Goal: Task Accomplishment & Management: Use online tool/utility

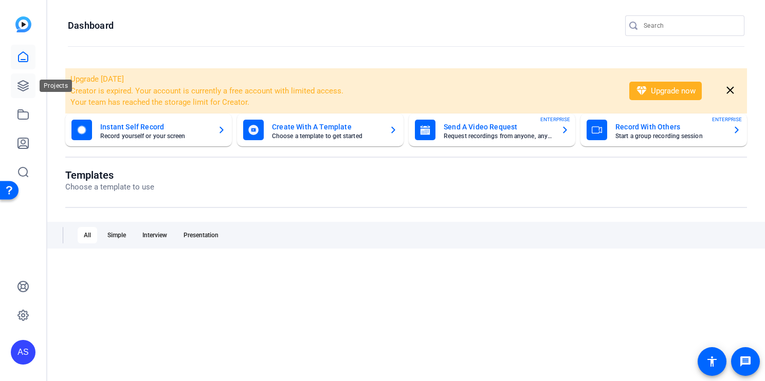
click at [23, 83] on icon at bounding box center [23, 86] width 12 height 12
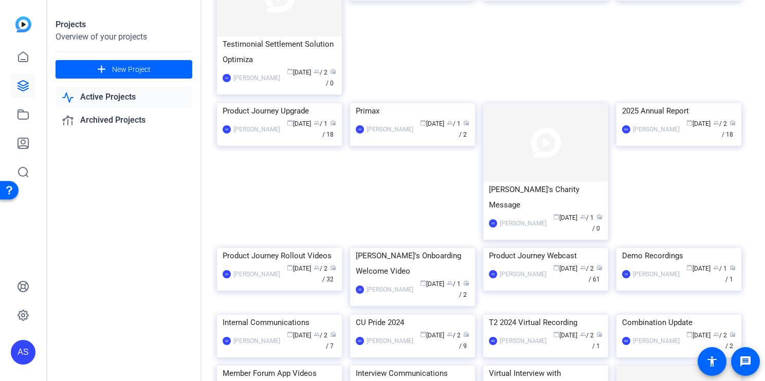
scroll to position [119, 0]
click at [549, 141] on img at bounding box center [545, 141] width 125 height 79
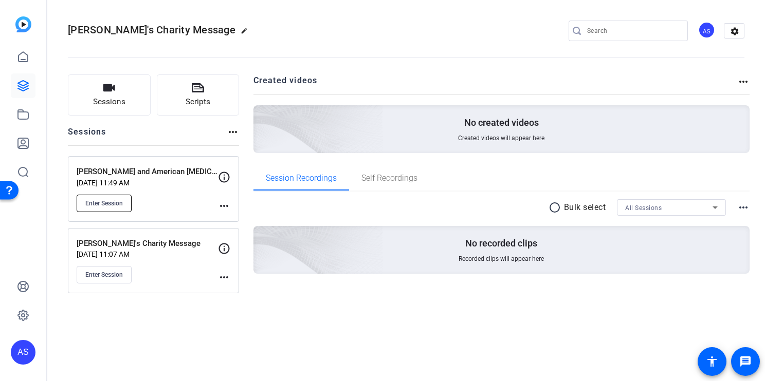
click at [113, 205] on span "Enter Session" at bounding box center [104, 203] width 38 height 8
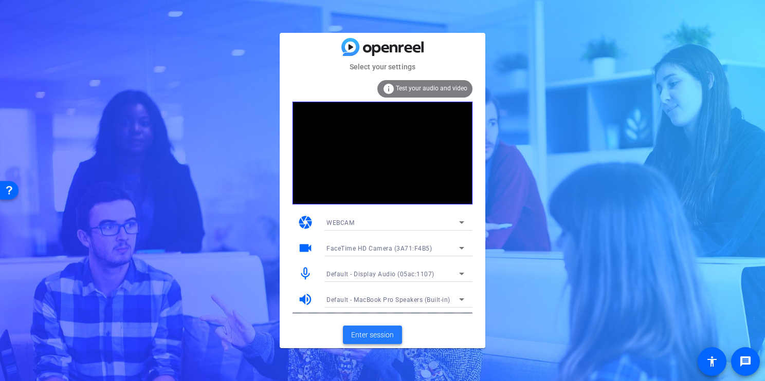
click at [373, 337] on span "Enter session" at bounding box center [372, 335] width 43 height 11
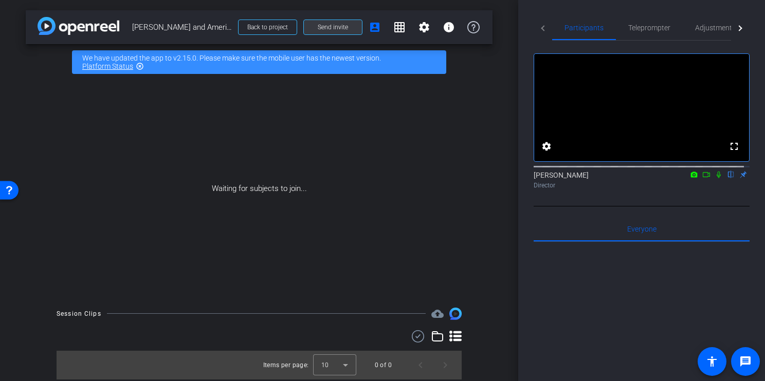
click at [336, 23] on span at bounding box center [333, 27] width 58 height 25
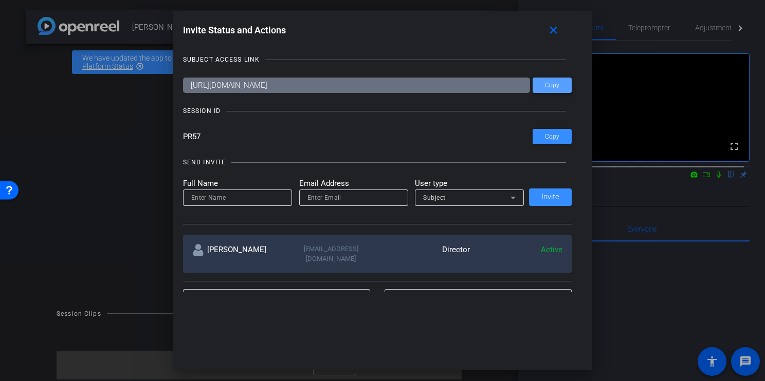
click at [0, 0] on span "Copy" at bounding box center [0, 0] width 0 height 0
click at [0, 0] on mat-icon "close" at bounding box center [0, 0] width 0 height 0
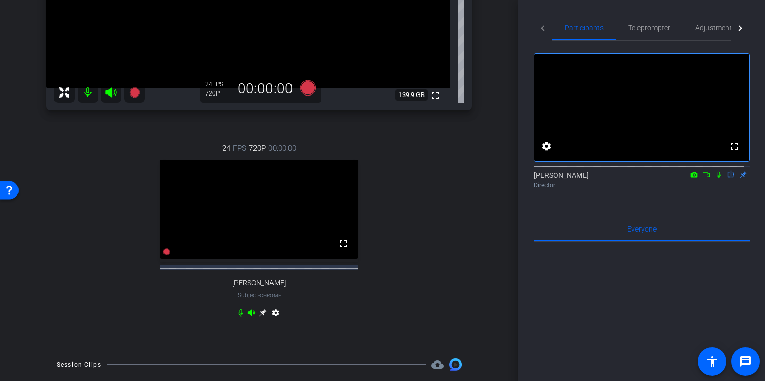
scroll to position [287, 0]
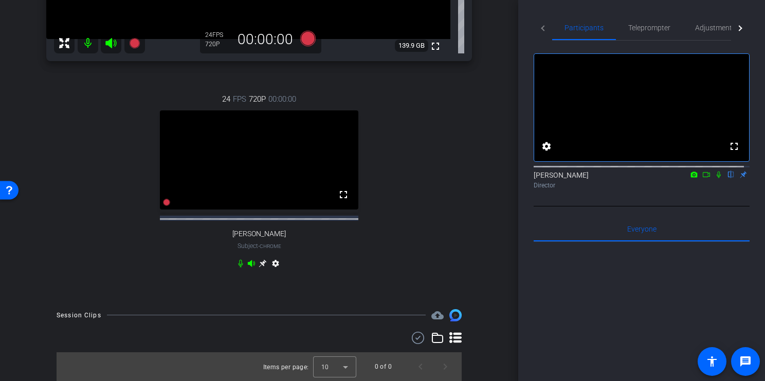
click at [259, 260] on icon at bounding box center [263, 264] width 8 height 8
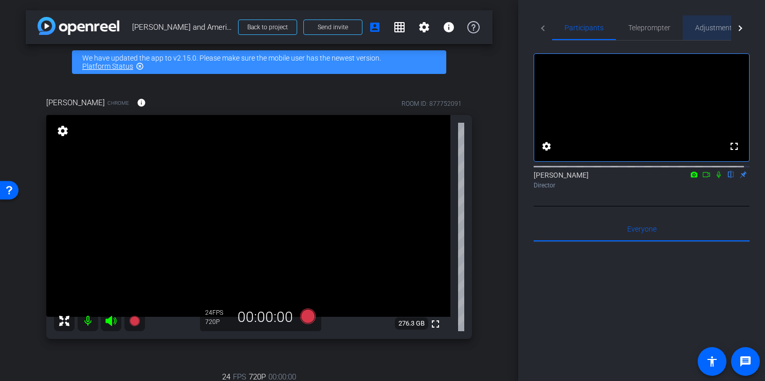
click at [706, 29] on span "Adjustments" at bounding box center [715, 27] width 41 height 7
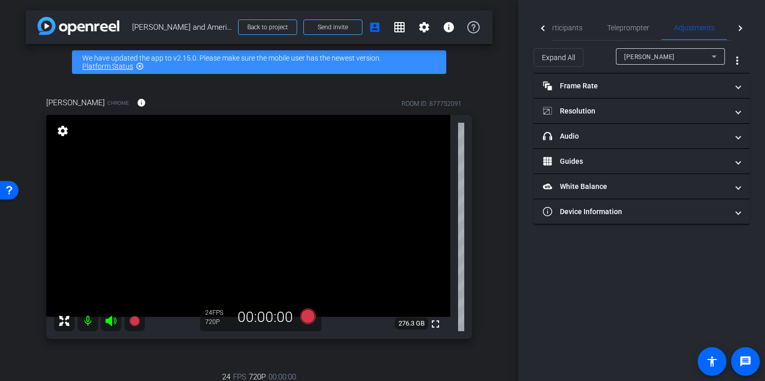
click at [649, 56] on span "[PERSON_NAME]" at bounding box center [649, 56] width 50 height 7
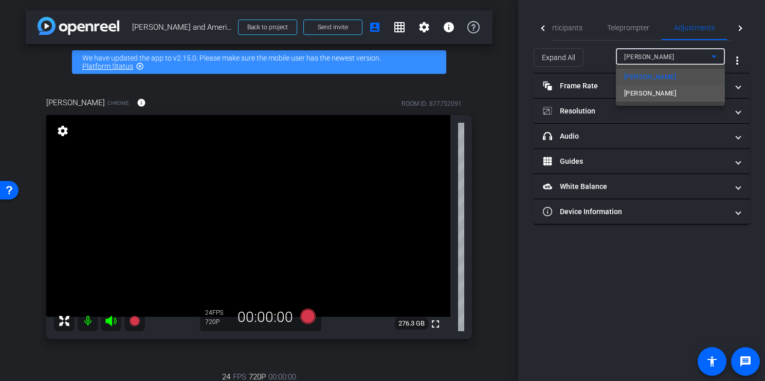
click at [665, 92] on mat-option "[PERSON_NAME]" at bounding box center [670, 93] width 109 height 16
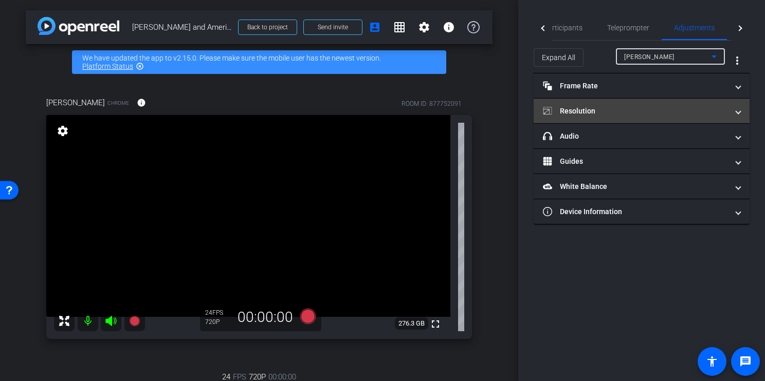
click at [661, 113] on mat-panel-title "Resolution" at bounding box center [635, 111] width 185 height 11
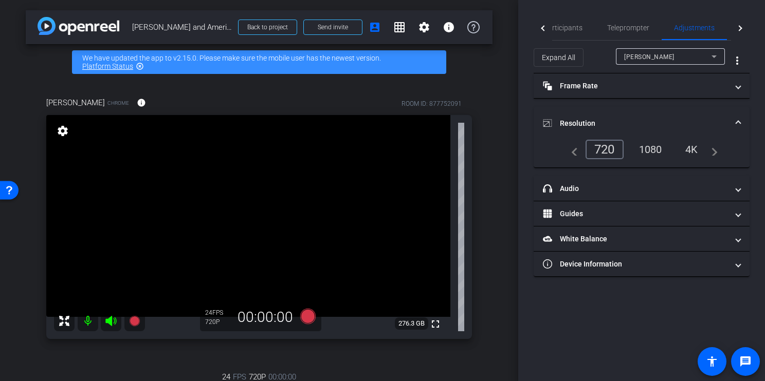
click at [655, 147] on div "1080" at bounding box center [650, 149] width 39 height 17
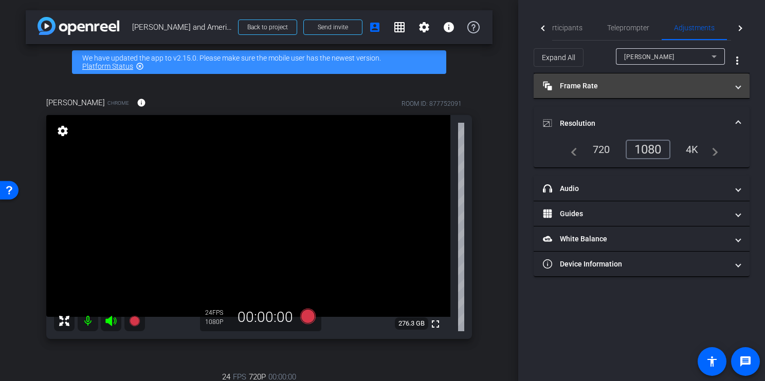
click at [659, 92] on mat-expansion-panel-header "Frame Rate Frame Rate" at bounding box center [642, 86] width 216 height 25
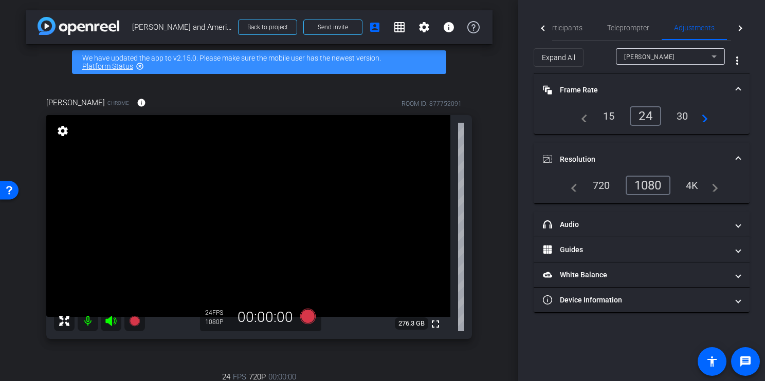
click at [686, 115] on div "30" at bounding box center [682, 115] width 27 height 17
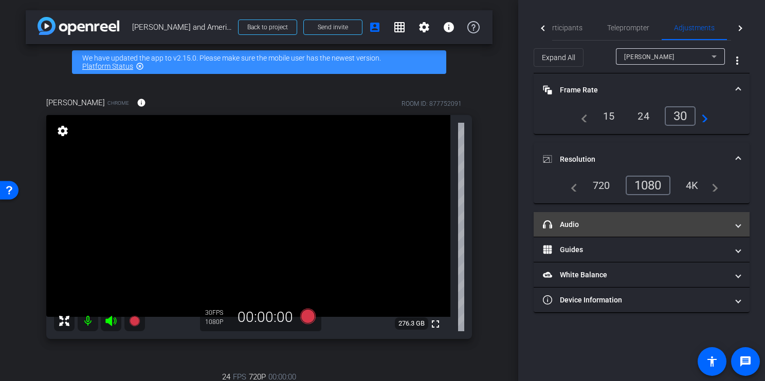
click at [611, 226] on mat-panel-title "headphone icon Audio" at bounding box center [635, 225] width 185 height 11
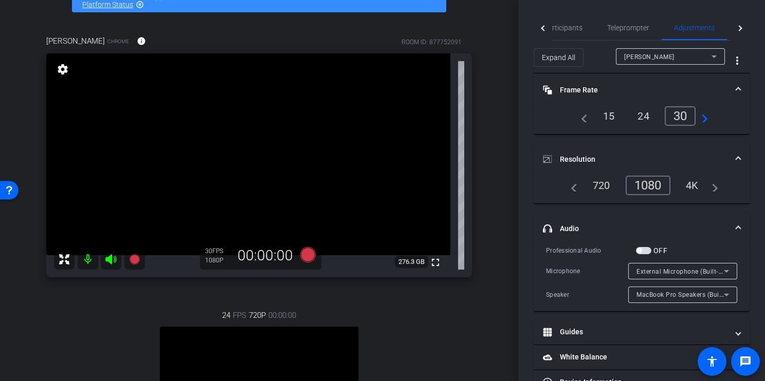
scroll to position [92, 0]
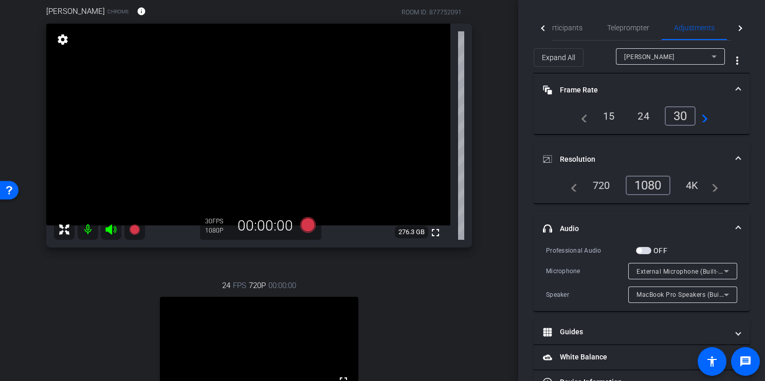
click at [567, 225] on mat-panel-title "headphone icon Audio" at bounding box center [635, 229] width 185 height 11
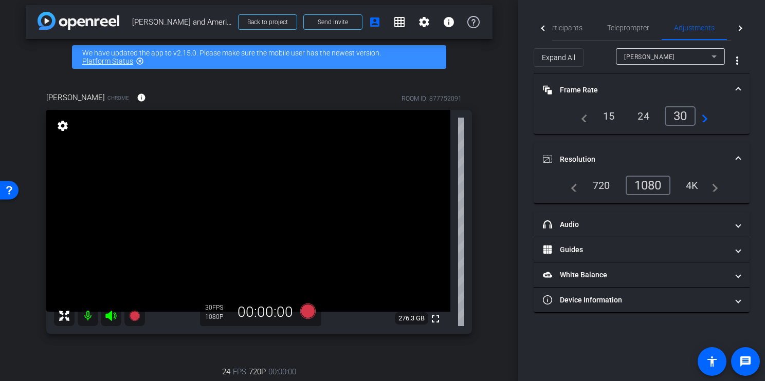
scroll to position [0, 0]
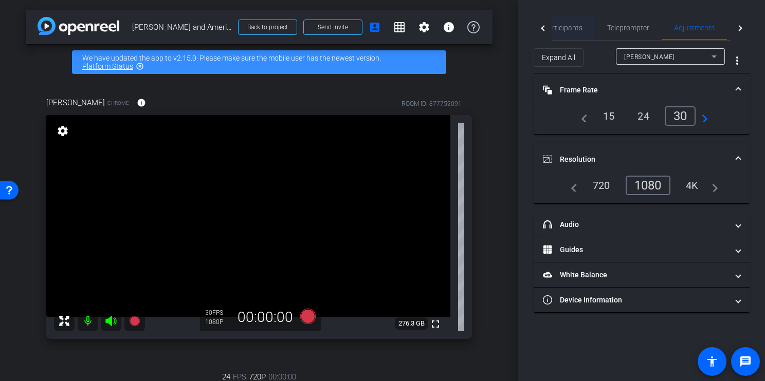
click at [562, 30] on span "Participants" at bounding box center [562, 27] width 39 height 7
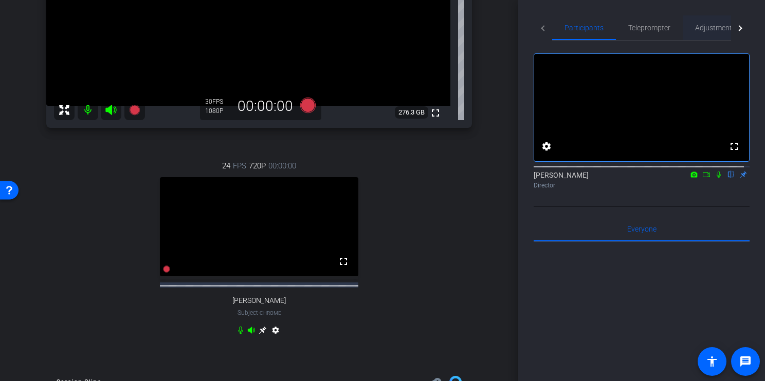
click at [705, 25] on span "Adjustments" at bounding box center [715, 27] width 41 height 7
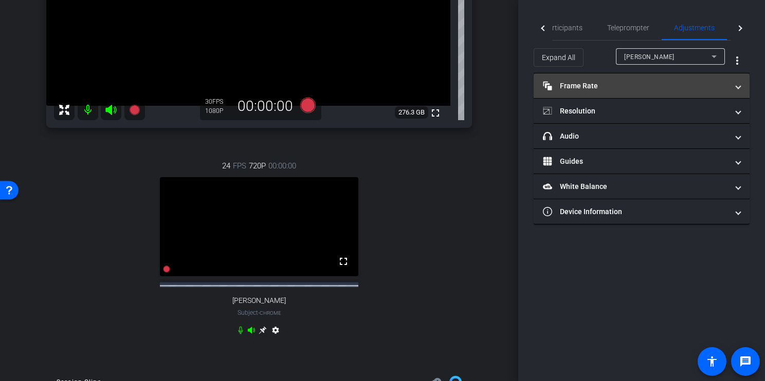
click at [640, 90] on mat-panel-title "Frame Rate Frame Rate" at bounding box center [635, 86] width 185 height 11
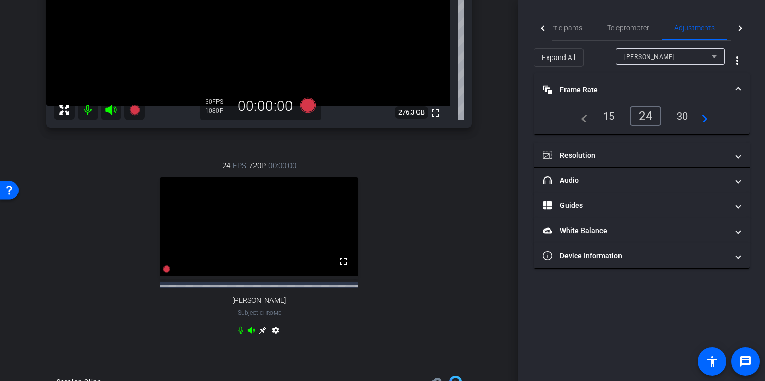
click at [684, 115] on div "30" at bounding box center [682, 115] width 27 height 17
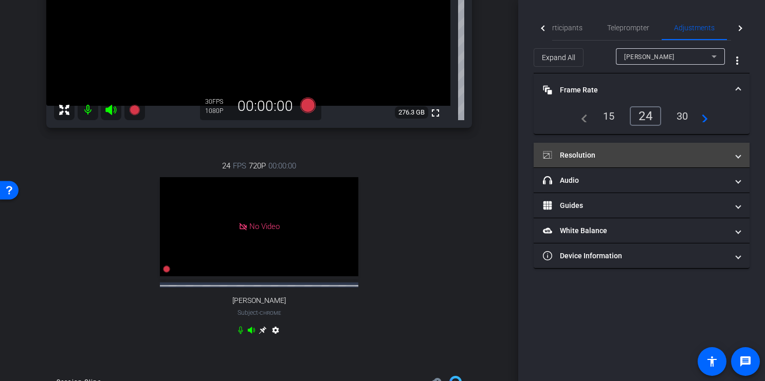
click at [647, 158] on mat-panel-title "Resolution" at bounding box center [635, 155] width 185 height 11
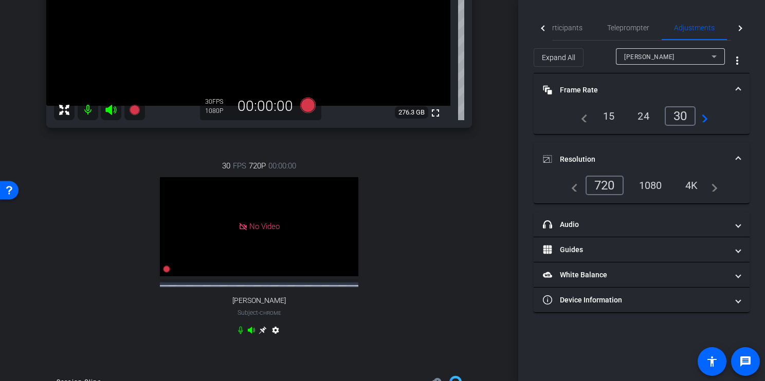
click at [652, 187] on div "1080" at bounding box center [650, 185] width 39 height 17
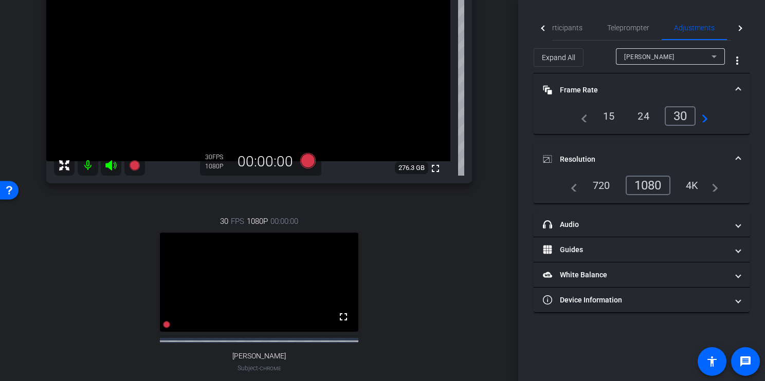
scroll to position [154, 0]
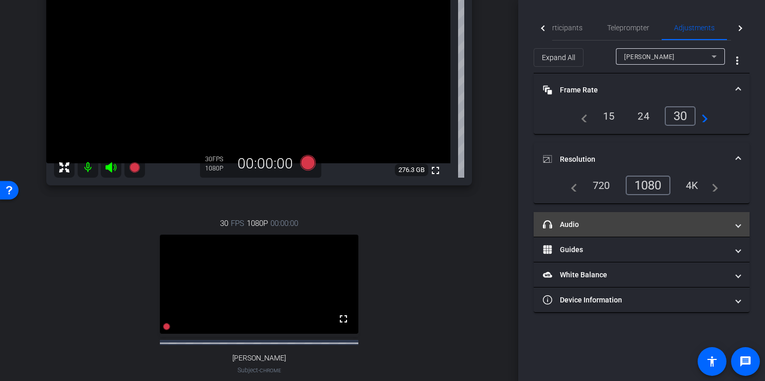
click at [566, 222] on mat-panel-title "headphone icon Audio" at bounding box center [635, 225] width 185 height 11
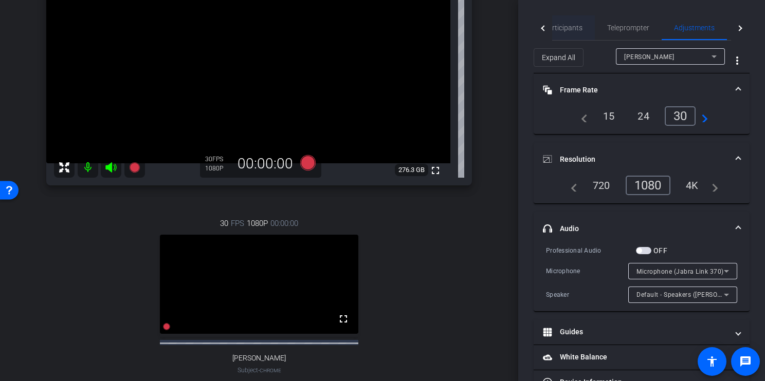
click at [562, 29] on span "Participants" at bounding box center [562, 27] width 39 height 7
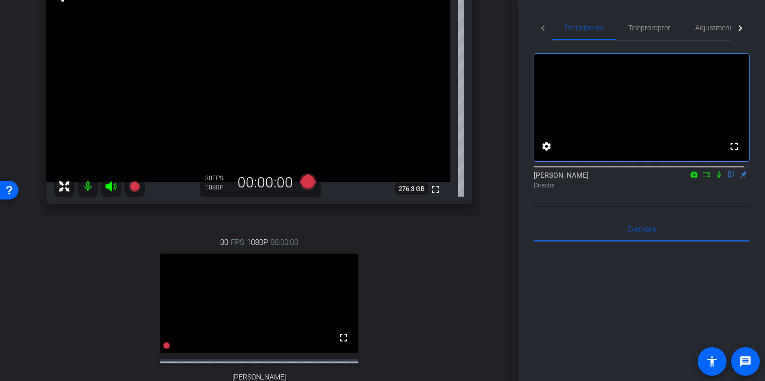
scroll to position [107, 0]
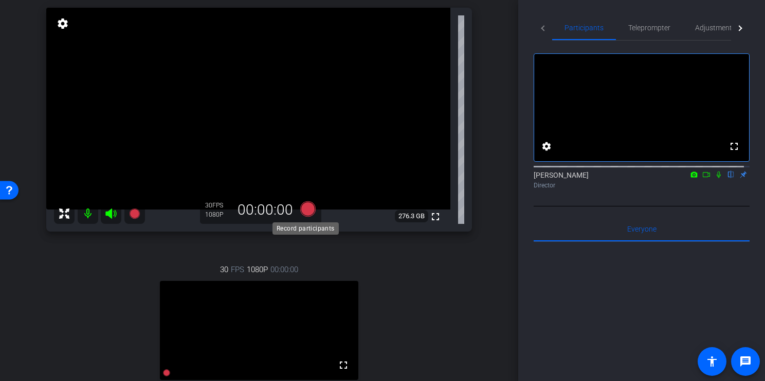
click at [307, 212] on icon at bounding box center [307, 209] width 15 height 15
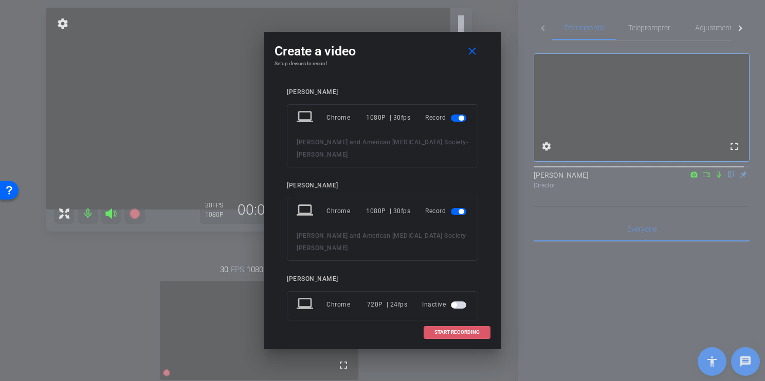
click at [462, 330] on span "START RECORDING" at bounding box center [456, 332] width 45 height 5
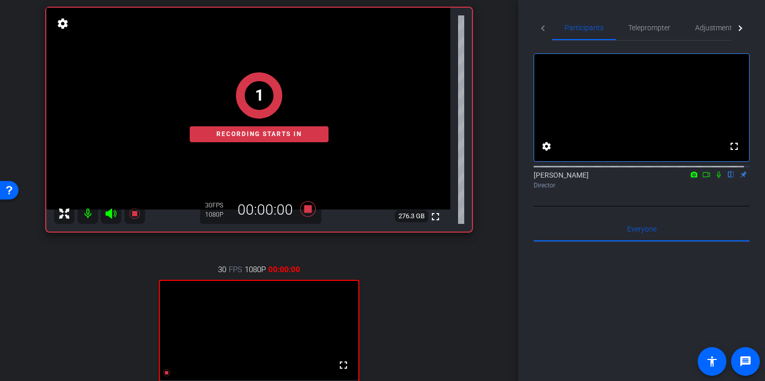
click at [702, 178] on icon at bounding box center [706, 174] width 8 height 7
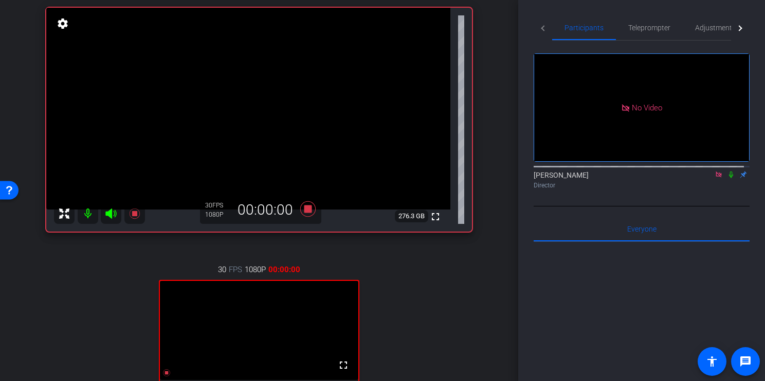
click at [727, 178] on icon at bounding box center [731, 174] width 8 height 7
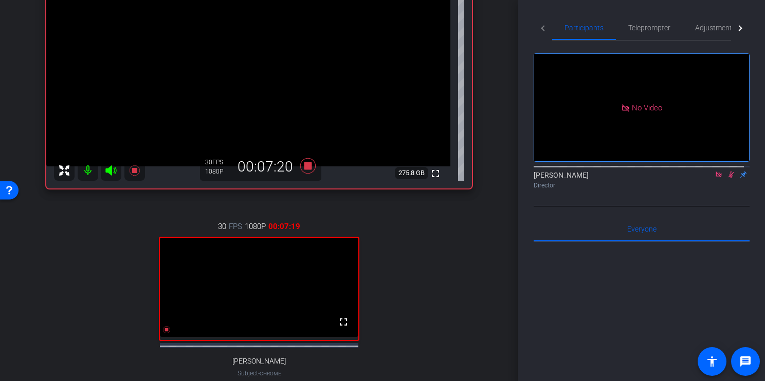
scroll to position [139, 0]
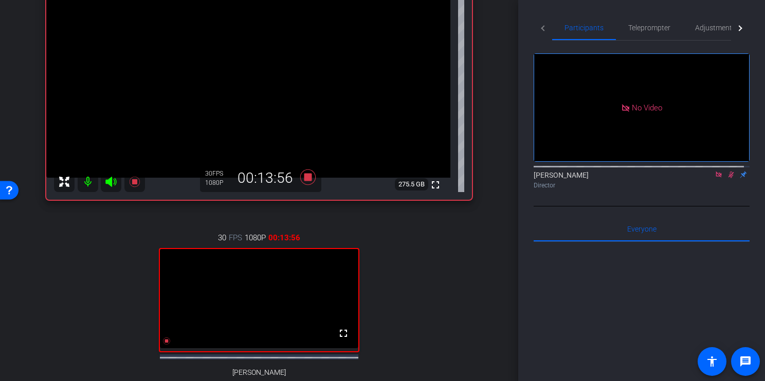
click at [715, 178] on icon at bounding box center [719, 174] width 8 height 7
click at [308, 180] on icon at bounding box center [307, 177] width 15 height 15
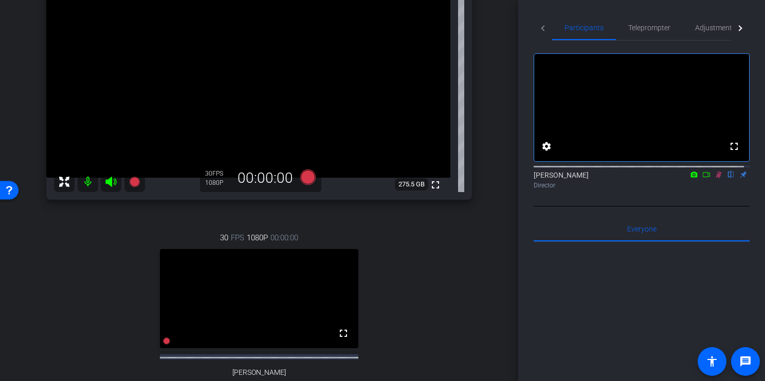
click at [716, 178] on icon at bounding box center [719, 175] width 6 height 7
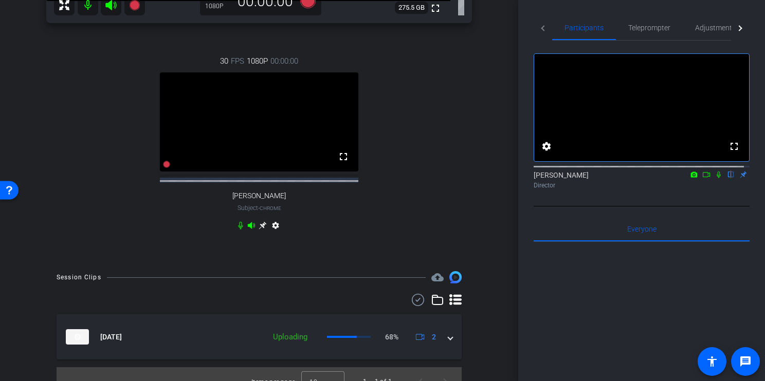
scroll to position [340, 0]
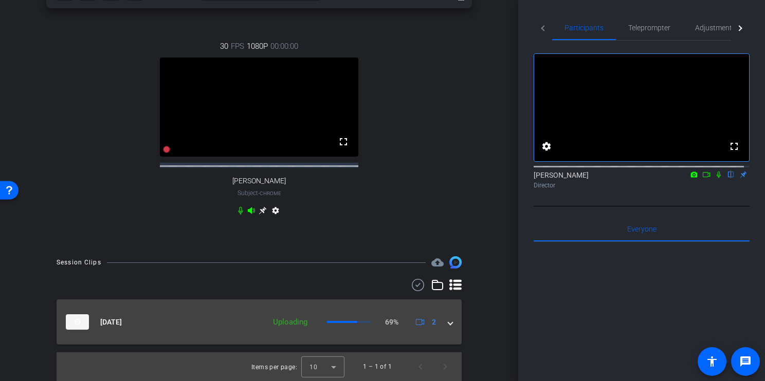
click at [448, 325] on span at bounding box center [450, 322] width 4 height 11
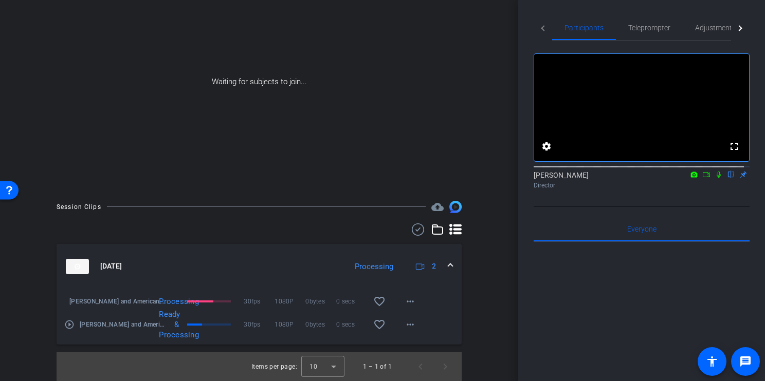
scroll to position [90, 0]
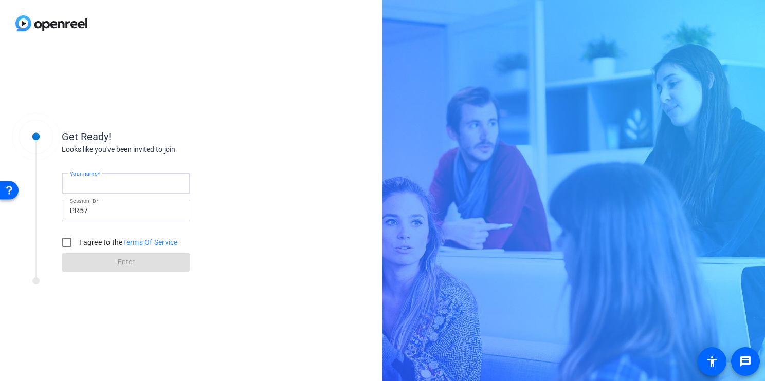
click at [146, 179] on input "Your name" at bounding box center [126, 183] width 112 height 12
type input "as"
click at [67, 244] on input "I agree to the Terms Of Service" at bounding box center [67, 242] width 21 height 21
checkbox input "true"
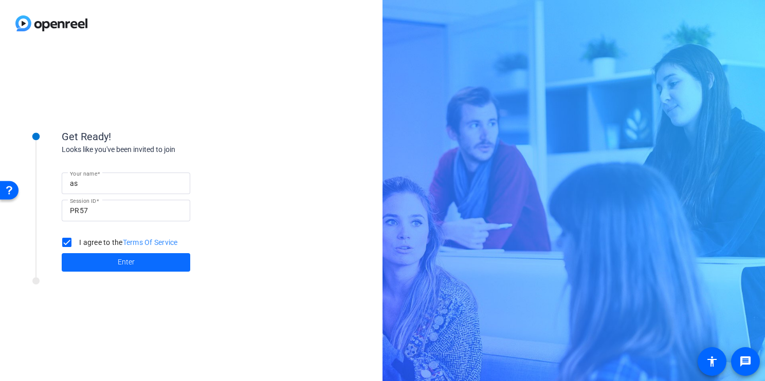
click at [108, 262] on span at bounding box center [126, 262] width 129 height 25
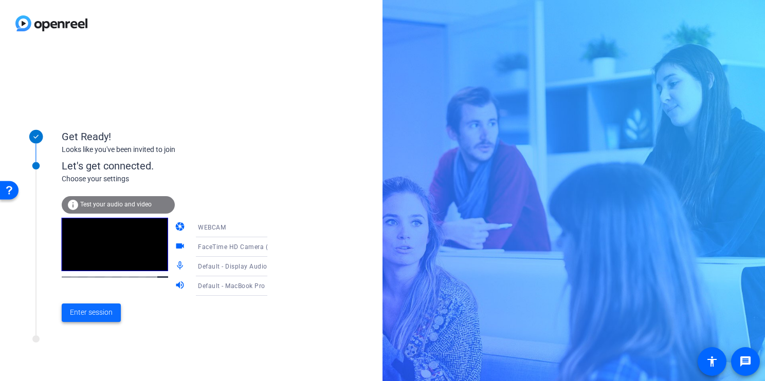
click at [107, 308] on span "Enter session" at bounding box center [91, 312] width 43 height 11
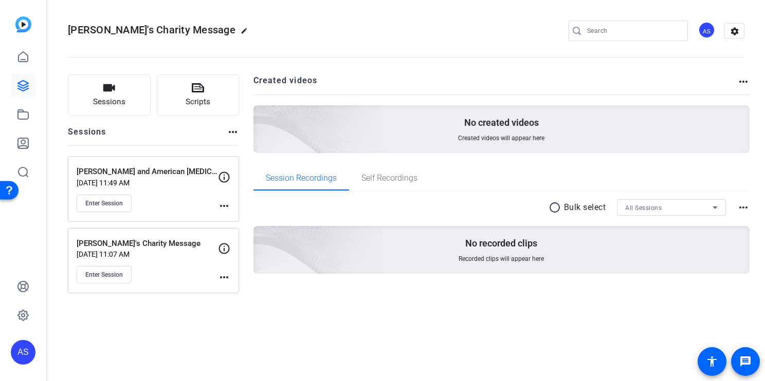
click at [168, 175] on p "[PERSON_NAME] and American [MEDICAL_DATA] Society" at bounding box center [147, 172] width 141 height 12
